Goal: Task Accomplishment & Management: Manage account settings

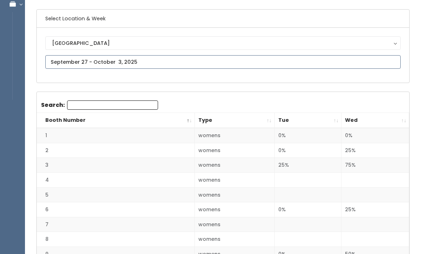
click at [66, 61] on input "text" at bounding box center [222, 63] width 355 height 14
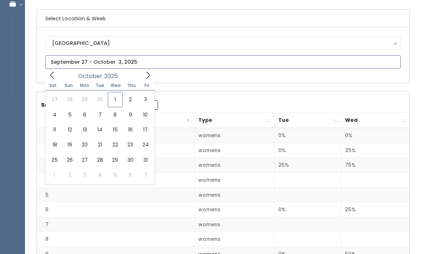
scroll to position [49, 0]
click at [141, 80] on span at bounding box center [148, 75] width 14 height 11
click at [151, 76] on icon at bounding box center [148, 75] width 8 height 8
click at [51, 75] on icon at bounding box center [52, 75] width 8 height 8
click at [54, 76] on icon at bounding box center [52, 75] width 8 height 8
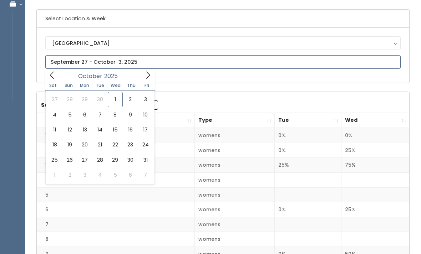
type input "October 4 to October 10"
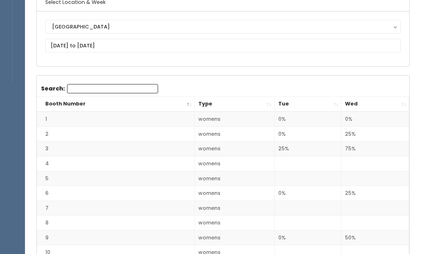
scroll to position [0, 0]
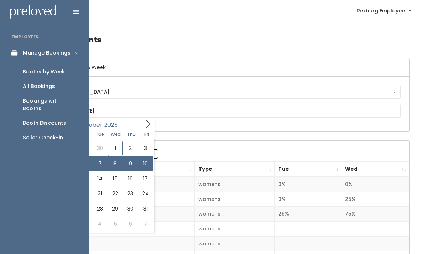
click at [27, 79] on link "All Bookings" at bounding box center [44, 86] width 89 height 15
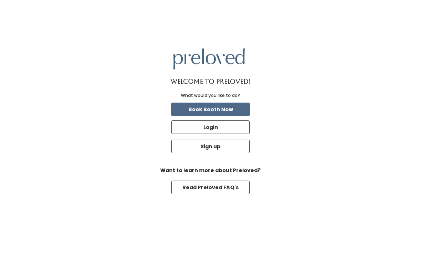
click at [192, 134] on button "Login" at bounding box center [210, 128] width 78 height 14
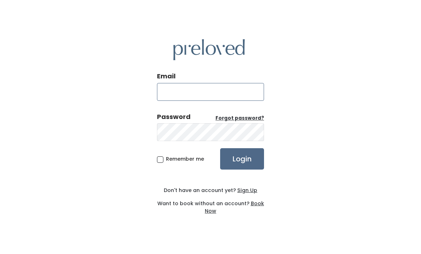
type input "rexburg.store@preloved.love"
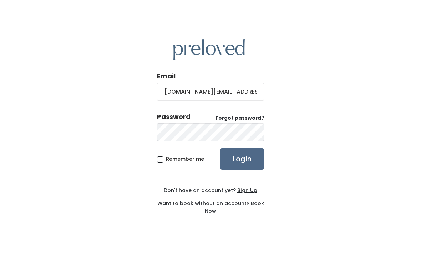
click at [242, 170] on input "Login" at bounding box center [242, 158] width 44 height 21
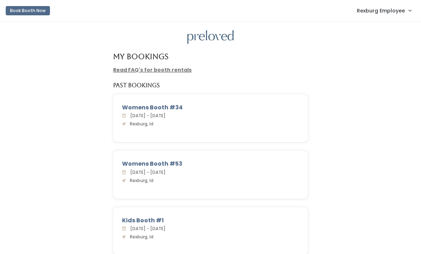
click at [381, 7] on span "Rexburg Employee" at bounding box center [381, 11] width 48 height 8
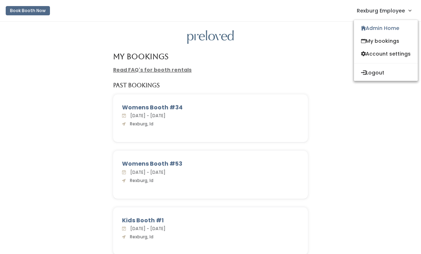
click at [361, 40] on icon at bounding box center [363, 41] width 5 height 5
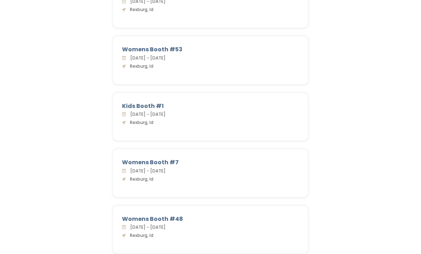
scroll to position [115, 0]
